Goal: Task Accomplishment & Management: Manage account settings

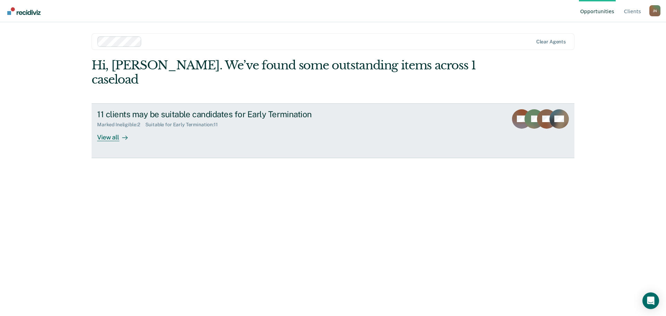
click at [241, 109] on div "11 clients may be suitable candidates for Early Termination" at bounding box center [219, 114] width 244 height 10
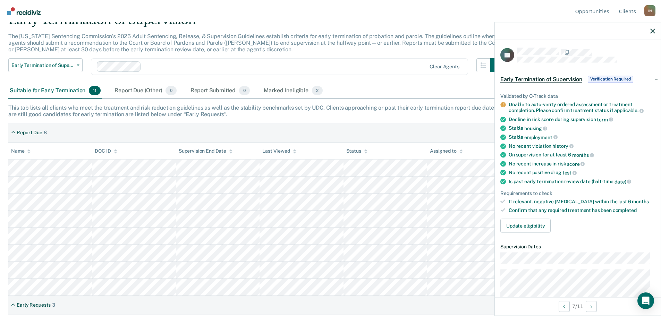
scroll to position [69, 0]
